Goal: Information Seeking & Learning: Learn about a topic

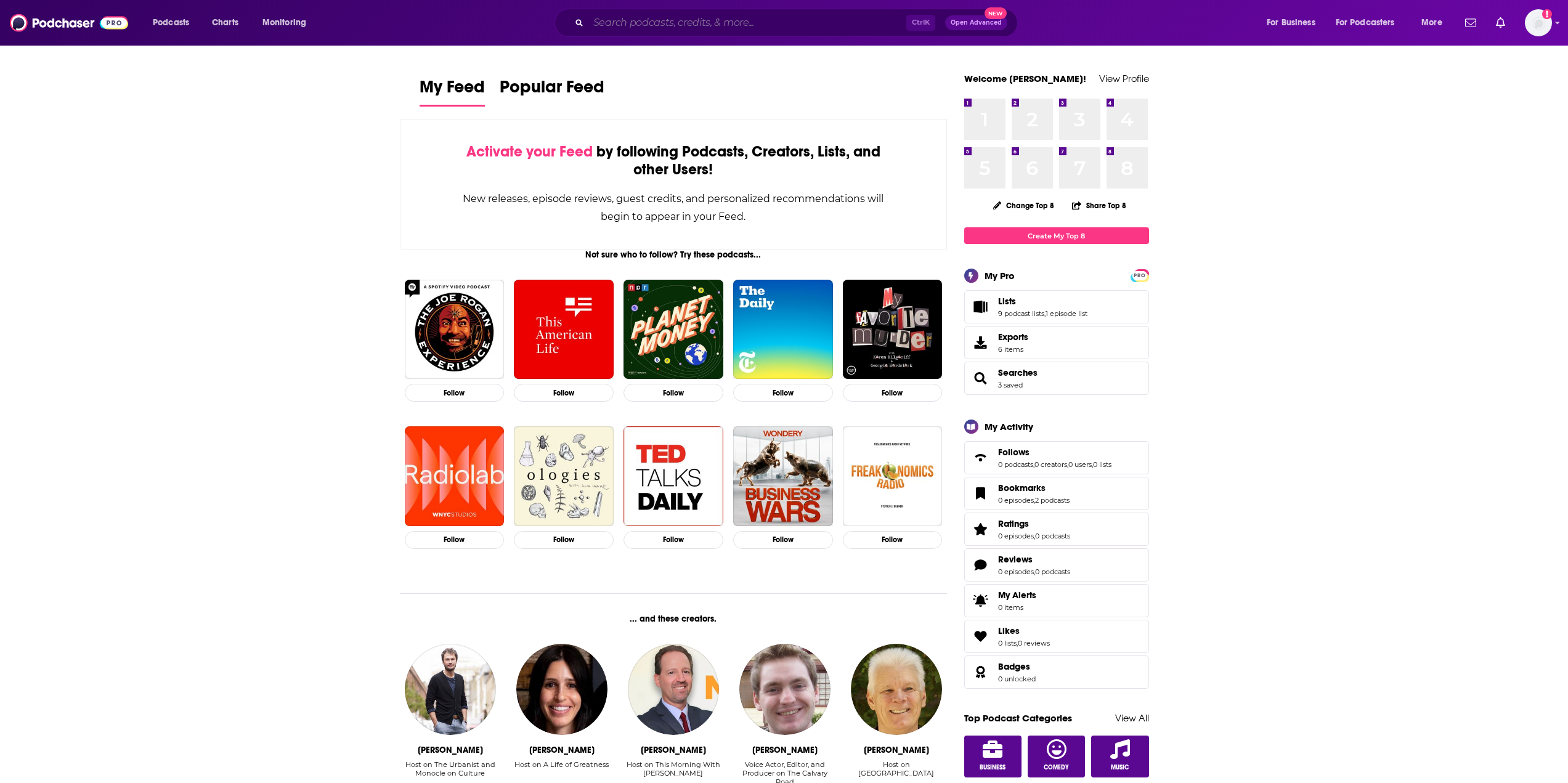
click at [611, 26] on input "Search podcasts, credits, & more..." at bounding box center [747, 23] width 318 height 19
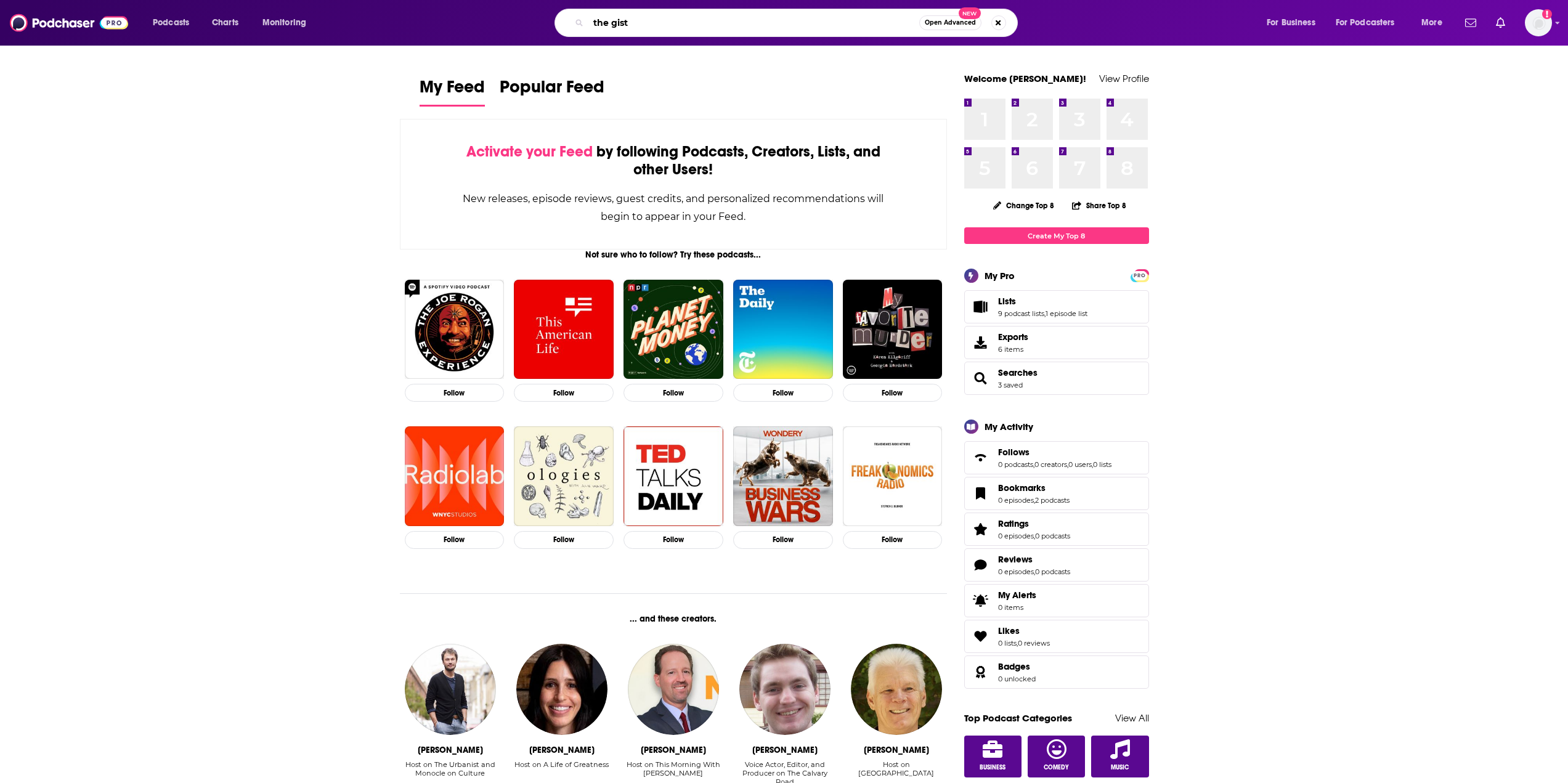
type input "the gist"
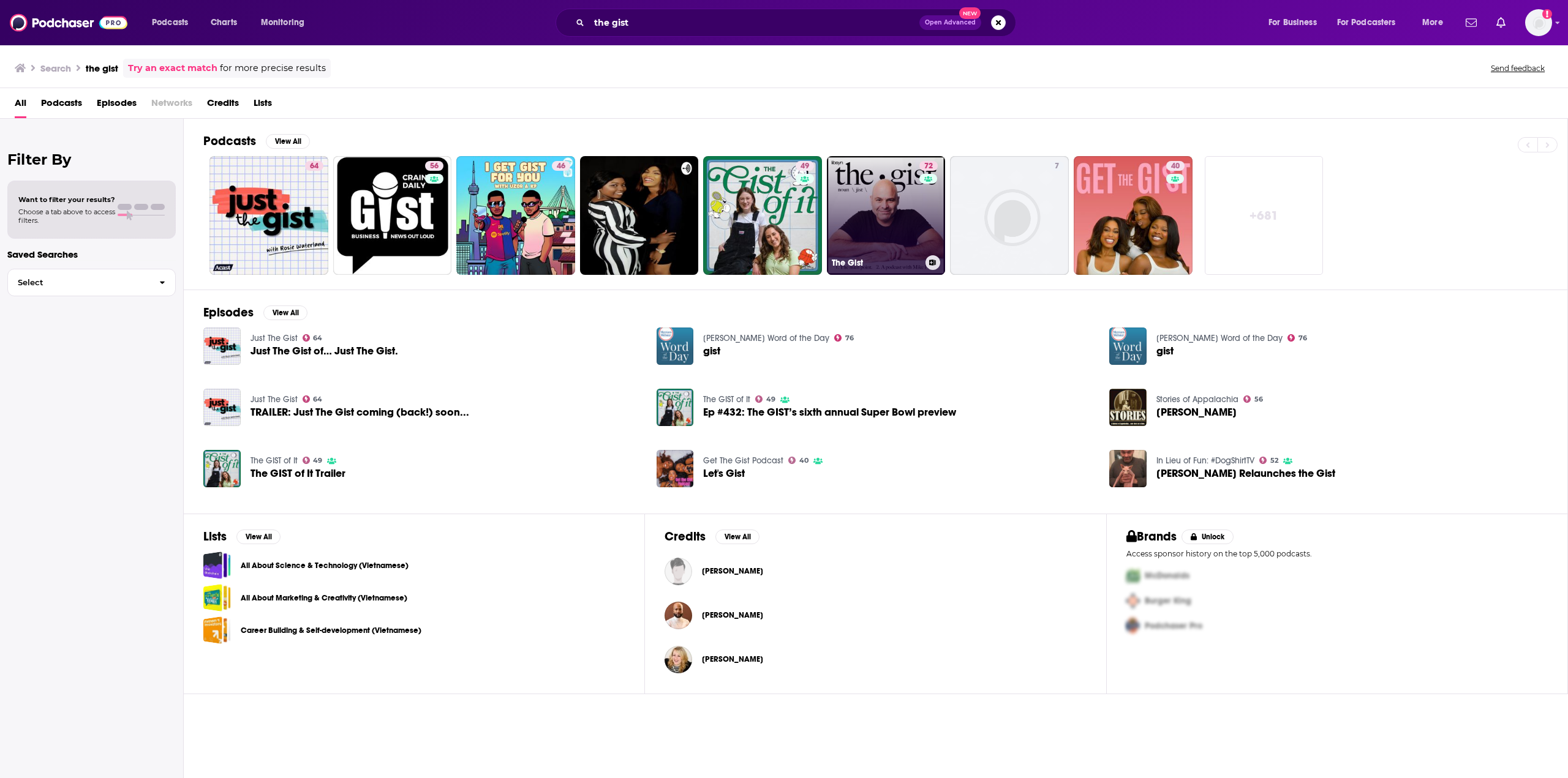
click at [883, 197] on link "72 The Gist" at bounding box center [886, 215] width 119 height 119
